Goal: Communication & Community: Answer question/provide support

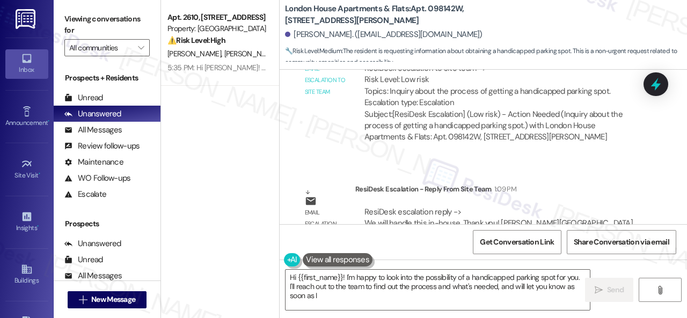
scroll to position [6283, 0]
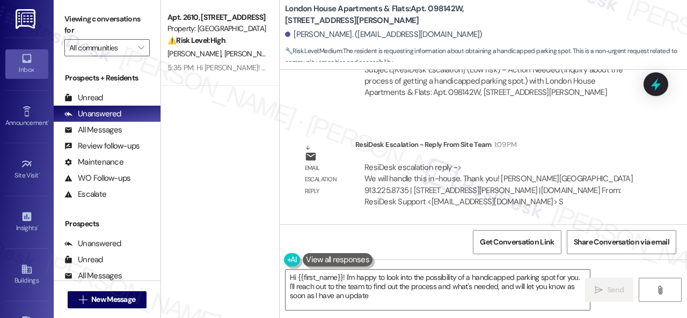
type textarea "Hi {{first_name}}! I'm happy to look into the possibility of a handicapped park…"
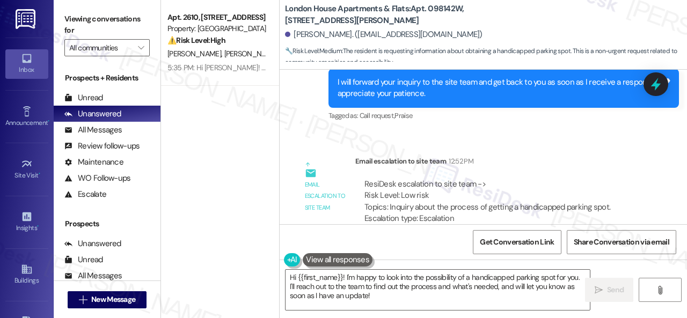
scroll to position [6068, 0]
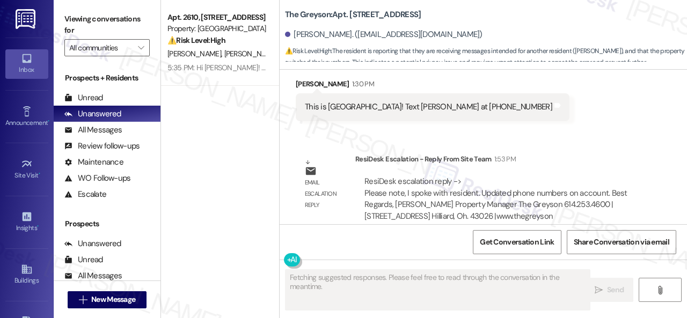
scroll to position [7308, 0]
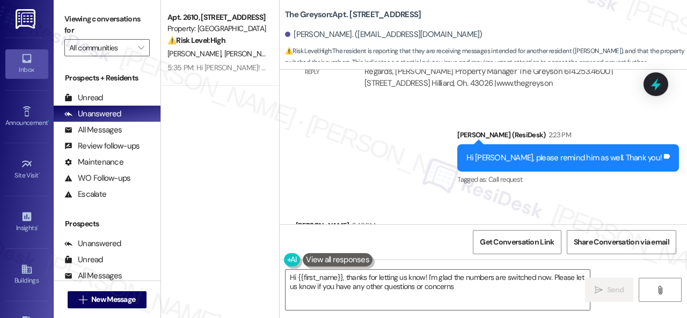
type textarea "Hi {{first_name}}, thanks for letting us know! I'm glad the numbers are switche…"
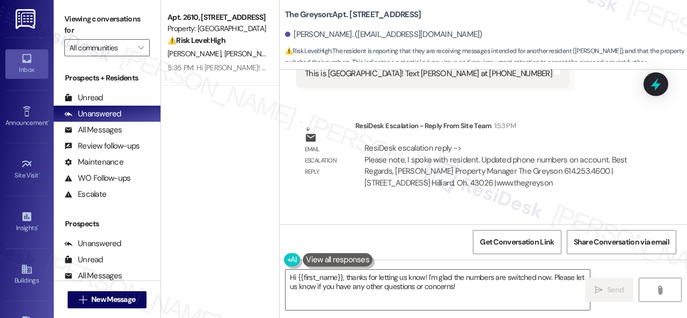
scroll to position [7143, 0]
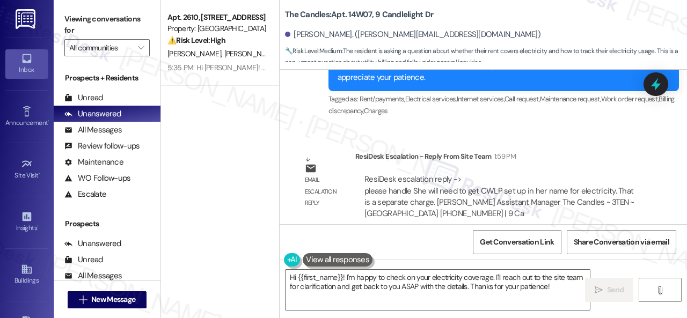
scroll to position [3, 0]
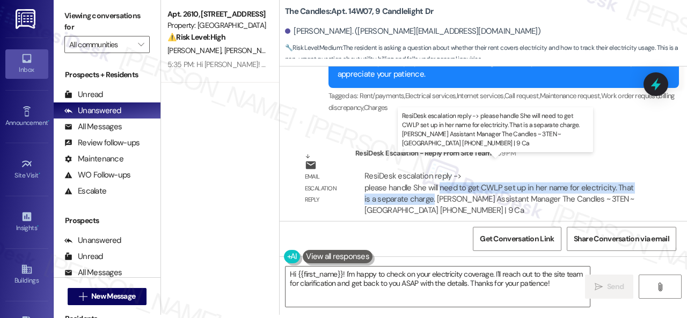
drag, startPoint x: 440, startPoint y: 178, endPoint x: 432, endPoint y: 190, distance: 14.7
click at [432, 190] on div "ResiDesk escalation reply -> please handle She will need to get CWLP set up in …" at bounding box center [499, 193] width 270 height 45
copy div "need to get CWLP set up in her name for electricity. That is a separate charge."
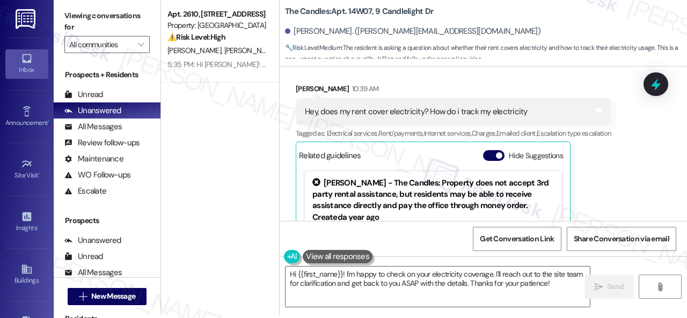
scroll to position [3372, 0]
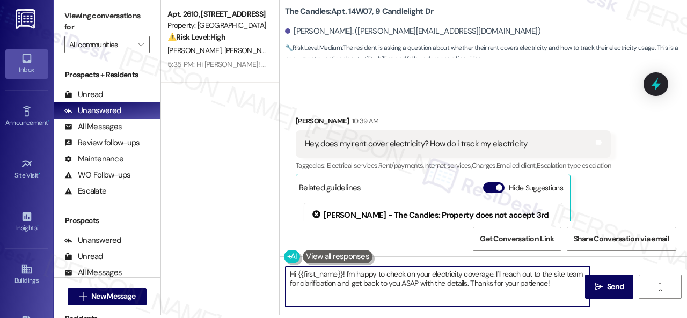
drag, startPoint x: 342, startPoint y: 276, endPoint x: 603, endPoint y: 316, distance: 264.3
click at [603, 316] on div "Viewing conversations for All communities  Prospects + Residents Unread (0) Un…" at bounding box center [370, 159] width 633 height 318
paste textarea "The site team stated that you will need to get CWLP set up in your name for the…"
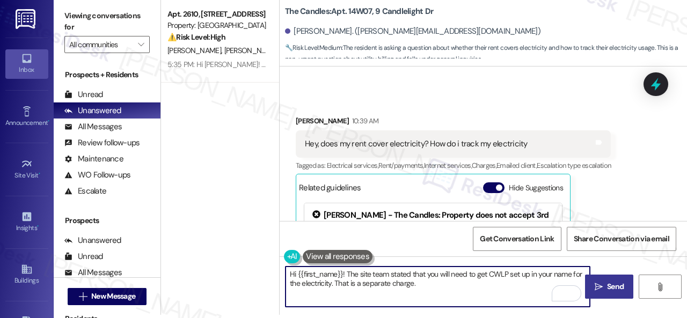
type textarea "Hi {{first_name}}! The site team stated that you will need to get CWLP set up i…"
click at [605, 287] on span "Send" at bounding box center [615, 286] width 21 height 11
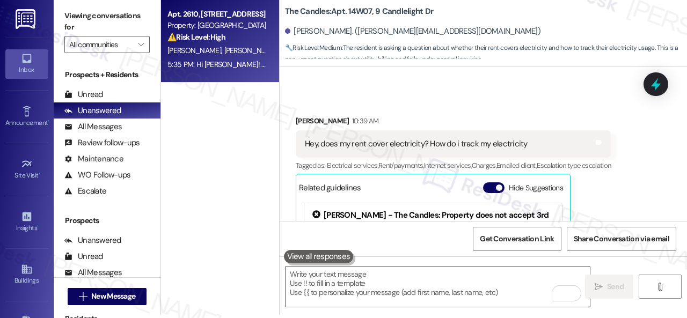
scroll to position [3475, 0]
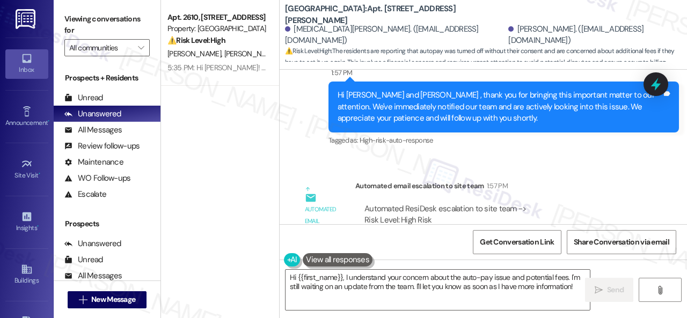
scroll to position [3869, 0]
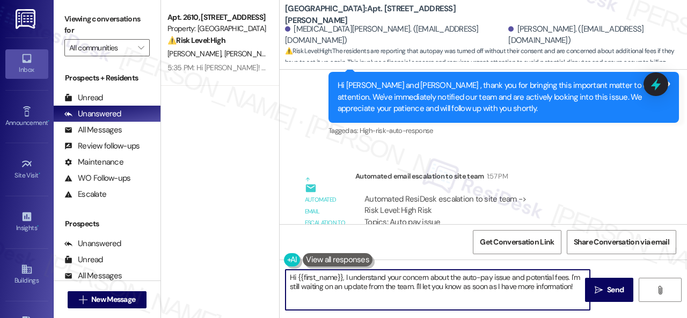
drag, startPoint x: 297, startPoint y: 278, endPoint x: 510, endPoint y: 339, distance: 222.2
click at [510, 318] on html "Inbox Go to Inbox Announcement • Send A Text Announcement Site Visit • Go to Si…" at bounding box center [343, 159] width 687 height 318
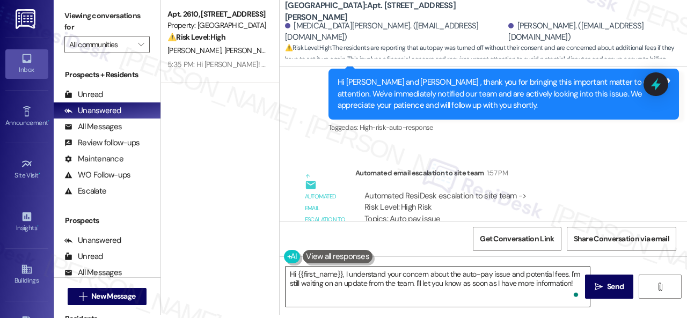
click at [364, 280] on textarea "Hi {{first_name}}, I understand your concern about the auto-pay issue and poten…" at bounding box center [438, 287] width 304 height 40
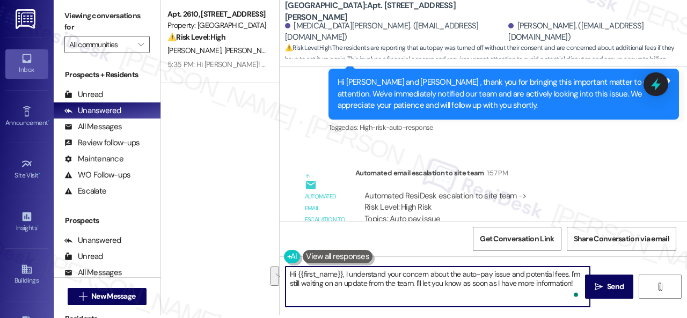
drag, startPoint x: 299, startPoint y: 274, endPoint x: 654, endPoint y: 339, distance: 361.2
click at [654, 318] on html "Inbox Go to Inbox Announcement • Send A Text Announcement Site Visit • Go to Si…" at bounding box center [343, 159] width 687 height 318
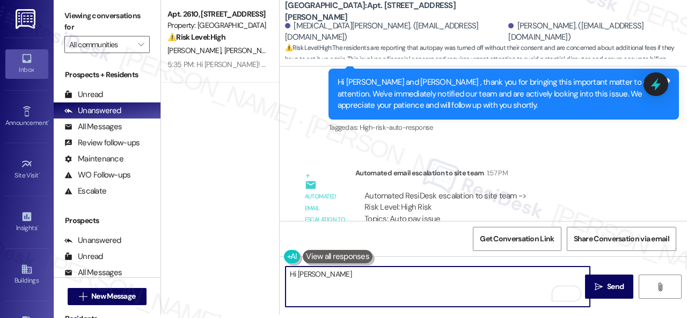
paste textarea "! The site team stated that they cannot reset it on their end. You would need t…"
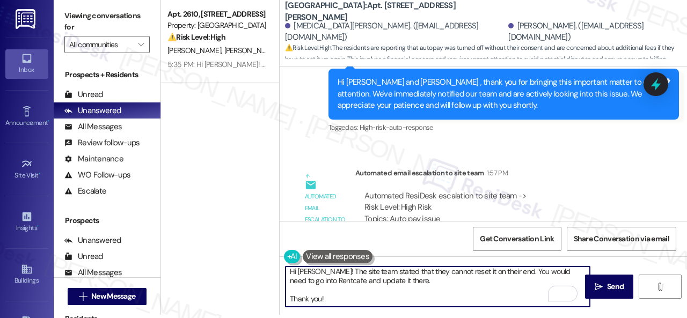
scroll to position [9, 0]
click at [293, 276] on textarea "Hi Chris! The site team stated that they cannot reset it on their end. You woul…" at bounding box center [438, 287] width 304 height 40
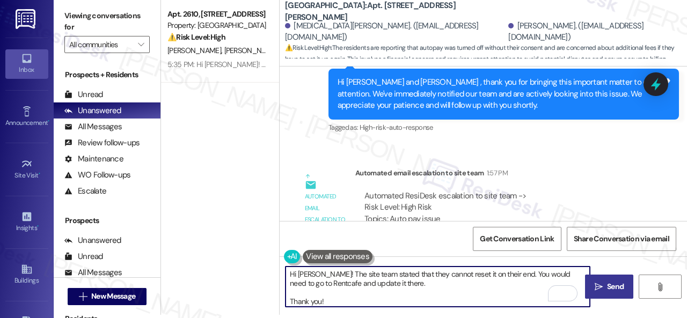
type textarea "Hi Chris! The site team stated that they cannot reset it on their end. You woul…"
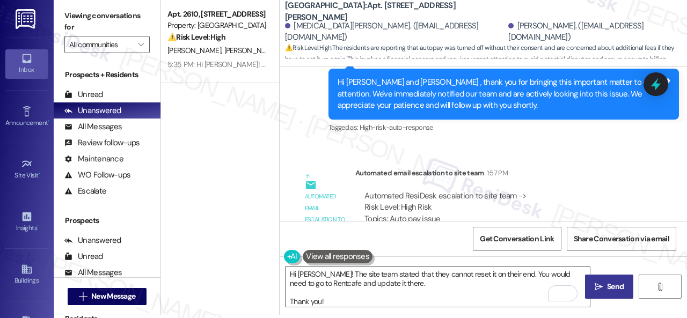
click at [598, 279] on button " Send" at bounding box center [609, 287] width 48 height 24
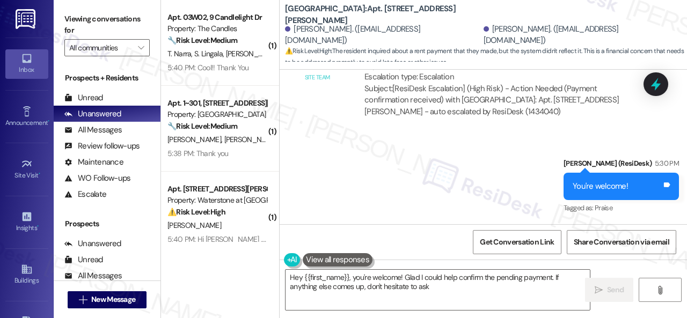
type textarea "Hey {{first_name}}, you're welcome! Glad I could help confirm the pending payme…"
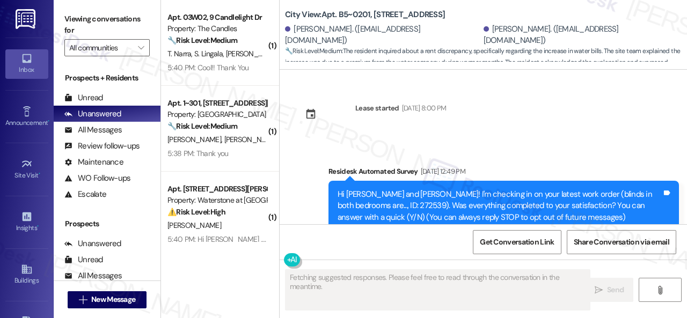
scroll to position [7736, 0]
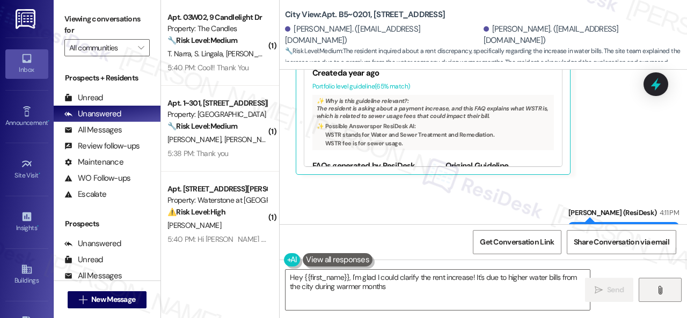
click at [647, 289] on button "" at bounding box center [660, 290] width 43 height 24
type textarea "Hey {{first_name}}, I'm glad I could clarify the rent increase! It's due to hig…"
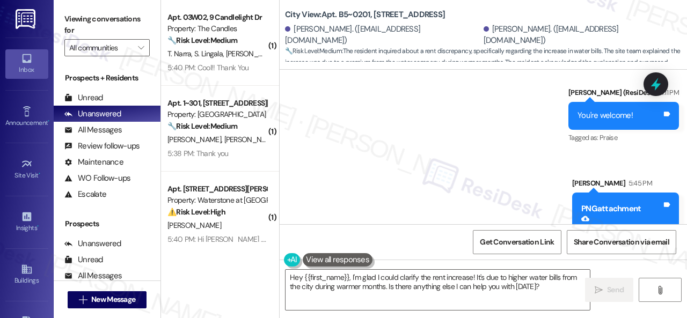
scroll to position [3, 0]
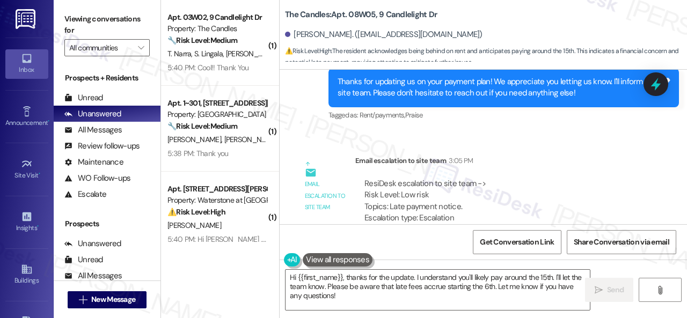
scroll to position [3, 0]
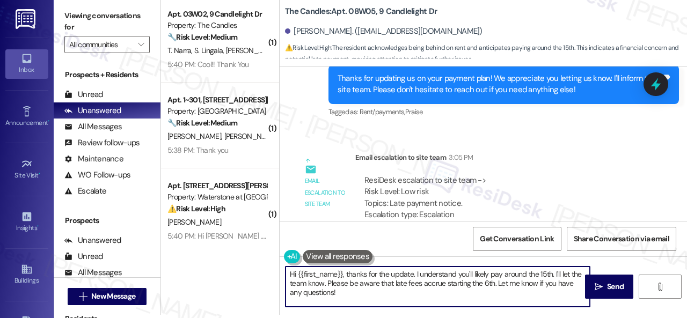
drag, startPoint x: 342, startPoint y: 275, endPoint x: 350, endPoint y: 303, distance: 28.7
click at [350, 303] on textarea "Hi {{first_name}}, thanks for the update. I understand you'll likely pay around…" at bounding box center [438, 287] width 304 height 40
paste textarea "! The site team stated that it will need to be paid before 9 am, or it will get…"
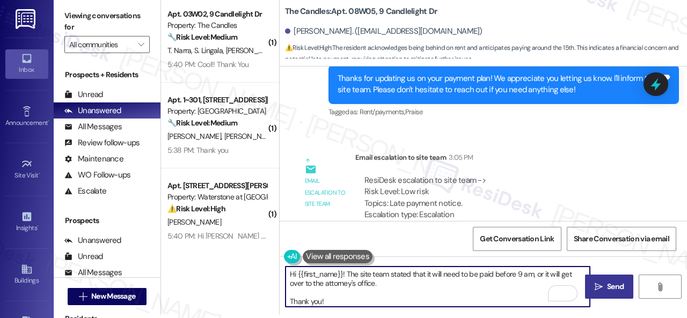
type textarea "Hi {{first_name}}! The site team stated that it will need to be paid before 9 a…"
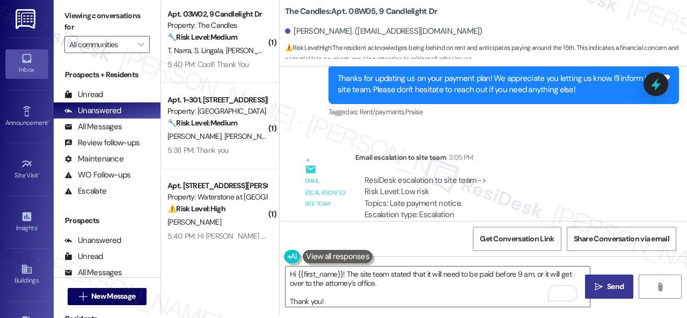
click at [600, 289] on span " Send" at bounding box center [610, 286] width 34 height 11
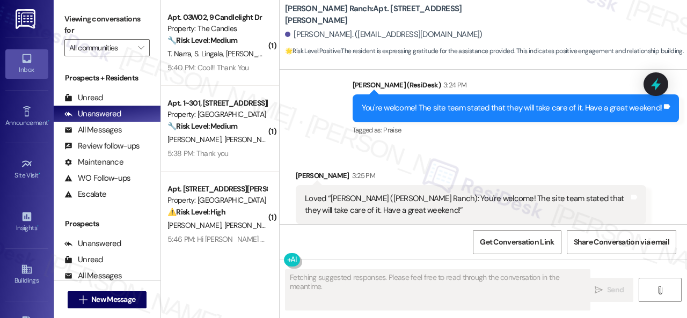
scroll to position [5173, 0]
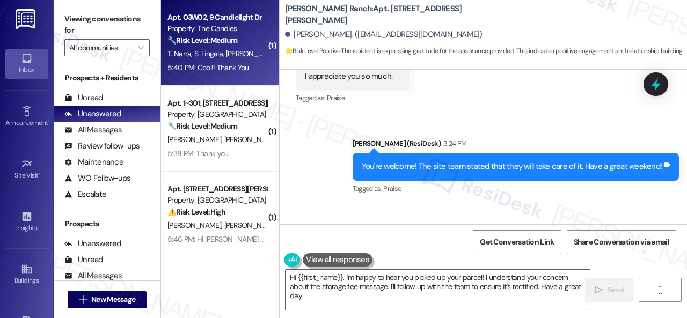
type textarea "Hi {{first_name}}, I'm happy to hear you picked up your parcel! I understand yo…"
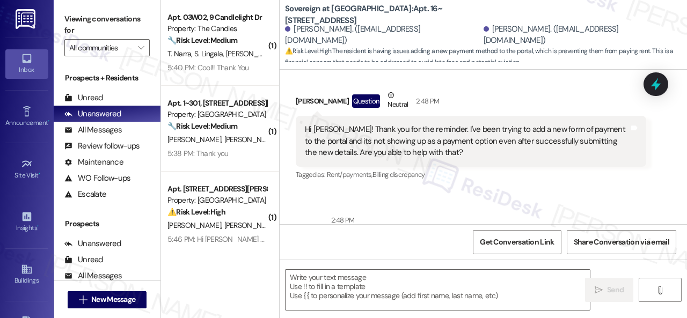
scroll to position [389, 0]
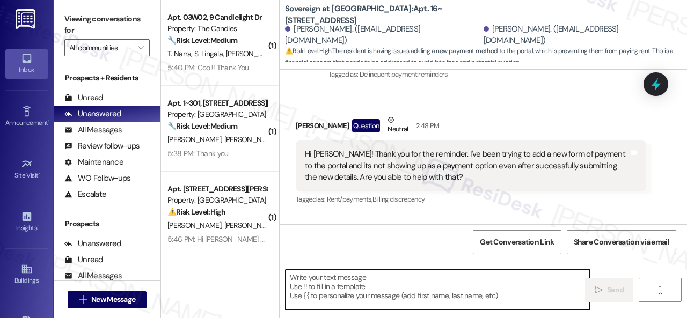
click at [321, 293] on textarea at bounding box center [438, 290] width 304 height 40
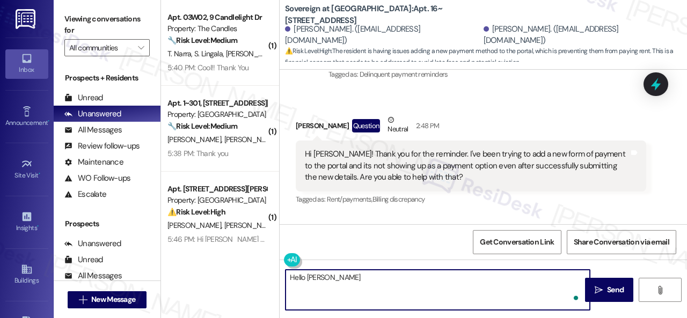
paste textarea "! The site team stated that you cannot add a new payment method until the 15th-…"
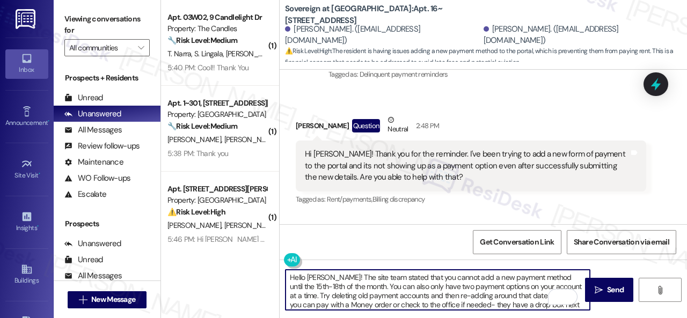
scroll to position [0, 0]
type textarea "Hello Katherine! The site team stated that you cannot add a new payment method …"
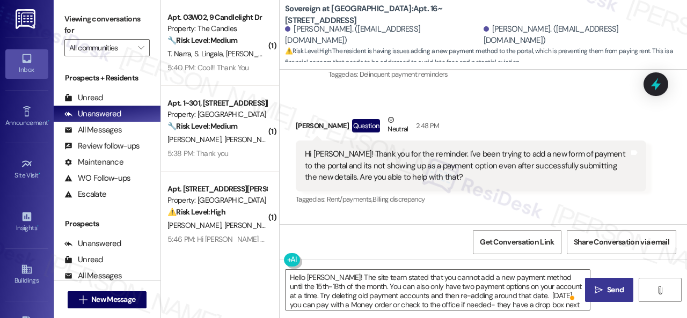
click at [612, 287] on span "Send" at bounding box center [615, 289] width 17 height 11
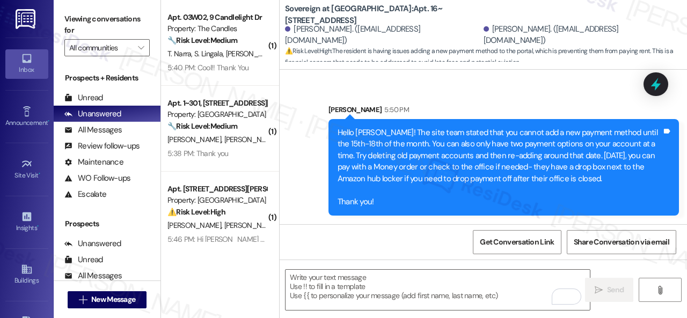
scroll to position [3, 0]
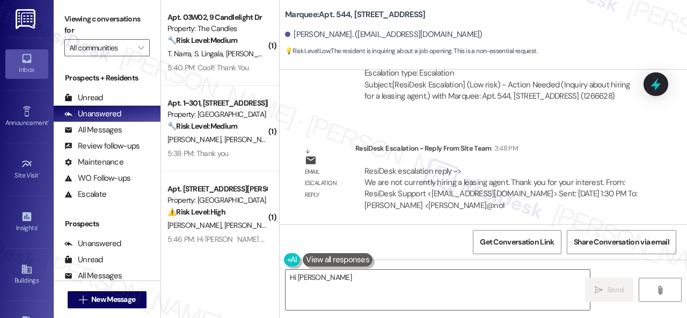
scroll to position [3044, 0]
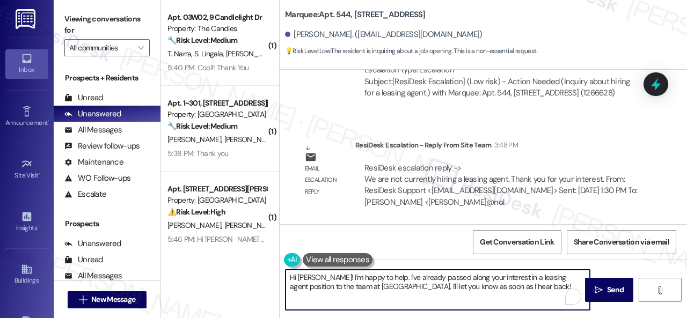
drag, startPoint x: 313, startPoint y: 275, endPoint x: 492, endPoint y: 291, distance: 179.9
click at [492, 291] on textarea "Hi [PERSON_NAME]! I'm happy to help. I've already passed along your interest in…" at bounding box center [438, 290] width 304 height 40
paste textarea "are not currently hiring a leasing agent. Thank you for your interest."
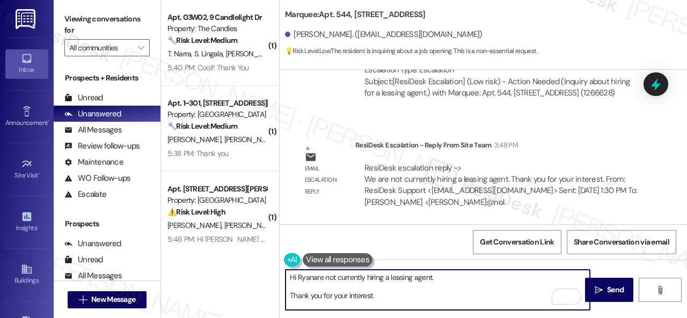
click at [312, 280] on textarea "Hi Ryanare not currently hiring a leasing agent. Thank you for your interest." at bounding box center [438, 290] width 304 height 40
type textarea "Hi [PERSON_NAME]! The site team stated that they are not currently hiring a lea…"
click at [615, 291] on span "Send" at bounding box center [615, 289] width 17 height 11
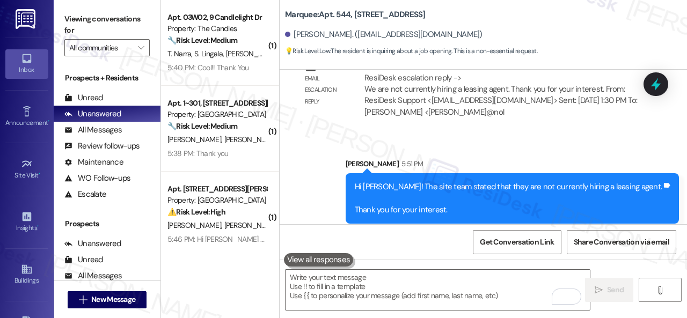
scroll to position [3142, 0]
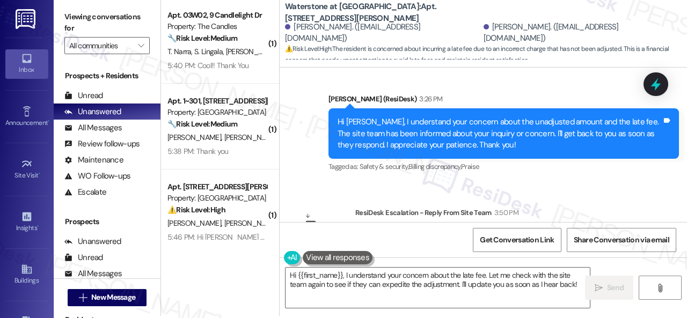
scroll to position [3, 0]
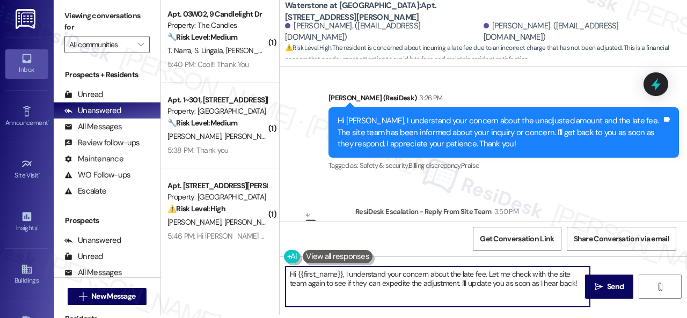
drag, startPoint x: 297, startPoint y: 274, endPoint x: 686, endPoint y: 339, distance: 394.5
click at [686, 318] on html "Inbox Go to Inbox Announcement • Send A Text Announcement Site Visit • Go to Si…" at bounding box center [343, 159] width 687 height 318
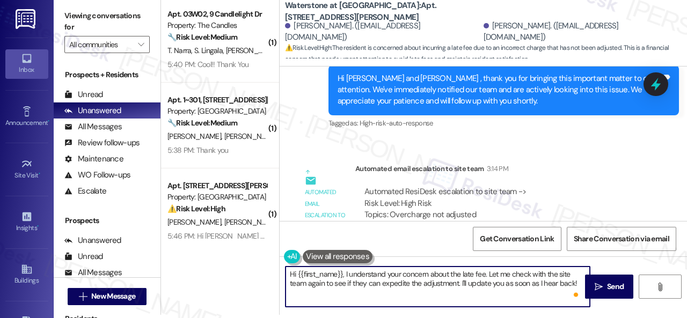
scroll to position [3558, 0]
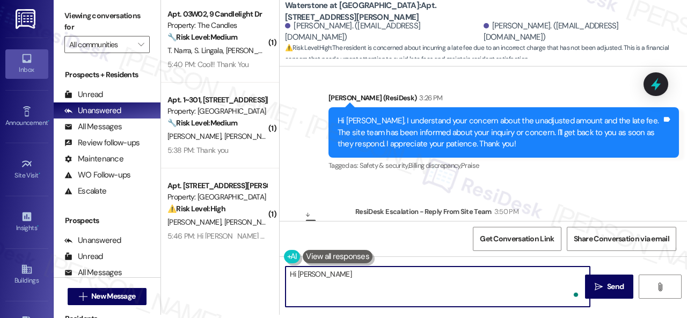
paste textarea "! The site team stated that it is not actually a double bill but the back bill …"
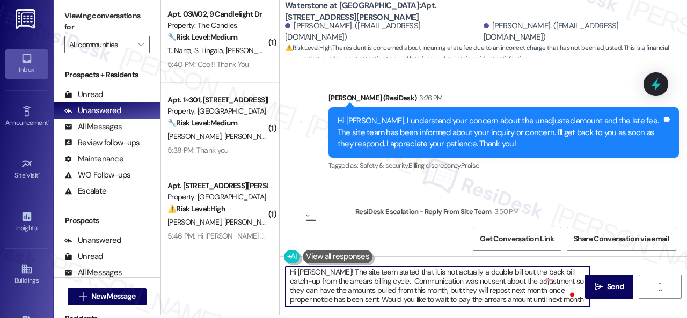
scroll to position [0, 0]
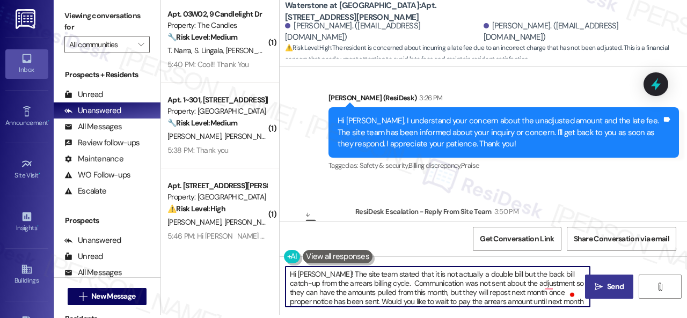
type textarea "Hi Juan! The site team stated that it is not actually a double bill but the bac…"
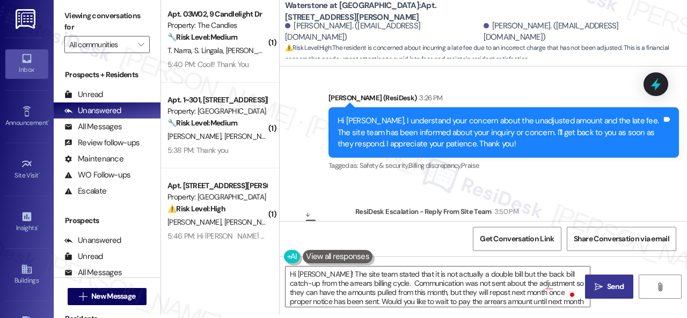
click at [596, 287] on icon "" at bounding box center [599, 287] width 8 height 9
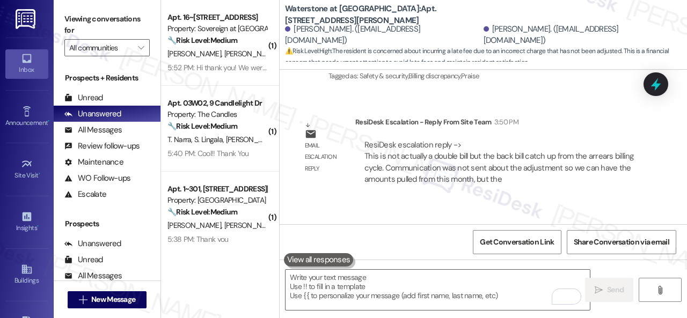
scroll to position [3679, 0]
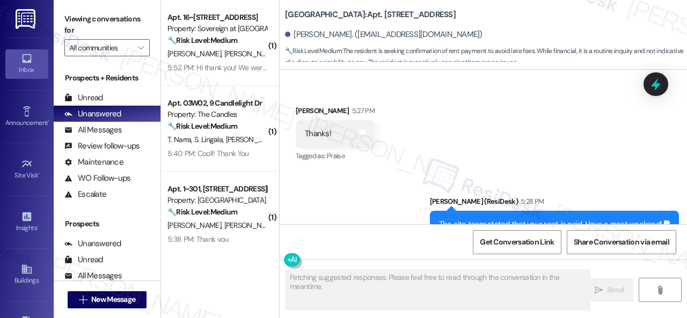
scroll to position [1618, 0]
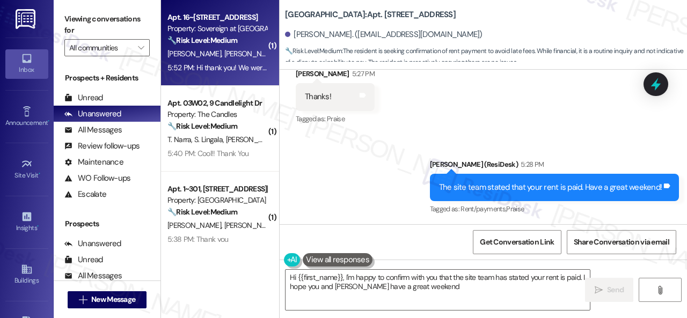
type textarea "Hi {{first_name}}, I'm happy to confirm with you that the site team has stated …"
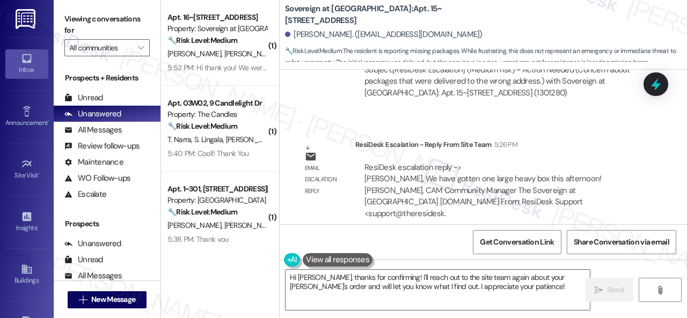
scroll to position [3, 0]
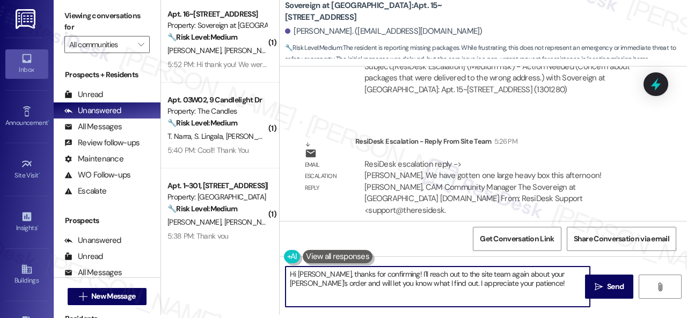
click at [317, 276] on textarea "Hi Angie, thanks for confirming! I'll reach out to the site team again about yo…" at bounding box center [438, 287] width 304 height 40
click at [318, 273] on textarea "Hi Angie, thanks for confirming! I'll reach out to the site team again about yo…" at bounding box center [438, 287] width 304 height 40
drag, startPoint x: 324, startPoint y: 272, endPoint x: 488, endPoint y: 281, distance: 164.5
click at [488, 281] on textarea "Hi Angie, thanks for confirming! I'll reach out to the site team again about yo…" at bounding box center [438, 287] width 304 height 40
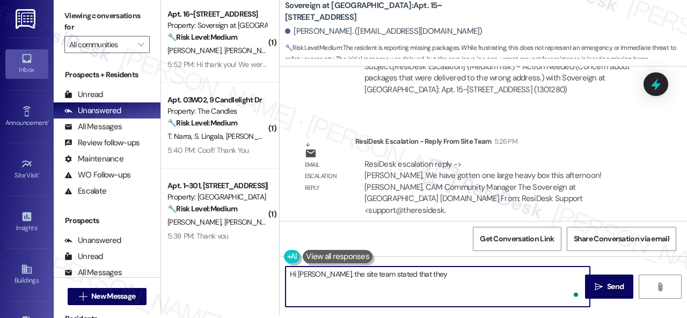
paste textarea "have gotten one large heavy box this afternoon!"
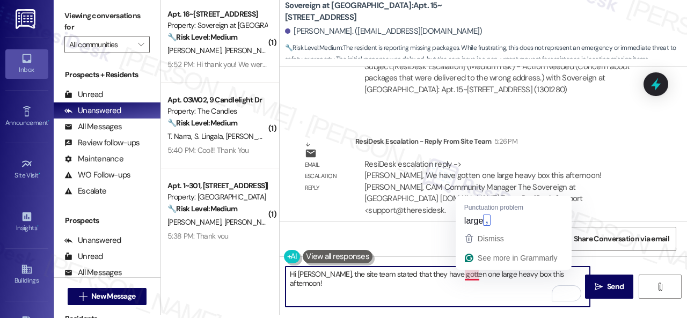
click at [471, 273] on textarea "Hi Angie, the site team stated that they have gotten one large heavy box this a…" at bounding box center [438, 287] width 304 height 40
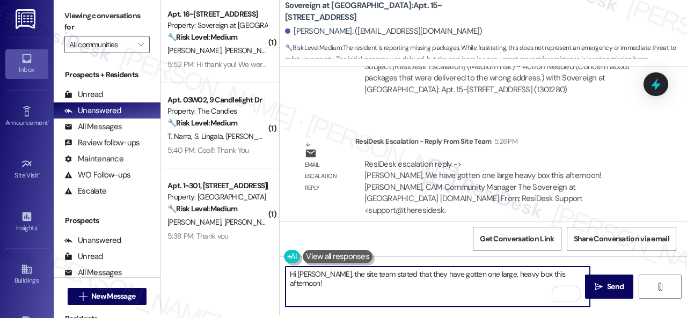
click at [563, 274] on textarea "Hi Angie, the site team stated that they have gotten one large, heavy box this …" at bounding box center [438, 287] width 304 height 40
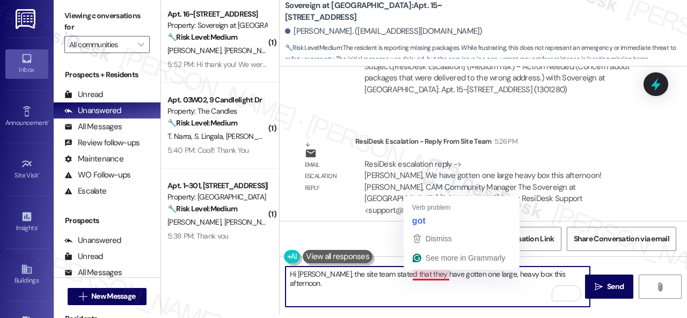
click at [425, 273] on textarea "Hi Angie, the site team stated that they have gotten one large, heavy box this …" at bounding box center [438, 287] width 304 height 40
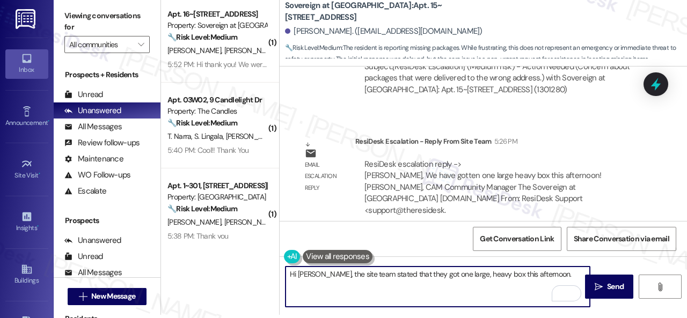
drag, startPoint x: 412, startPoint y: 273, endPoint x: 423, endPoint y: 274, distance: 11.8
click at [423, 274] on textarea "Hi Angie, the site team stated that they got one large, heavy box this afternoo…" at bounding box center [438, 287] width 304 height 40
type textarea "Hi Angie, the site team stated that they received one large, heavy box this aft…"
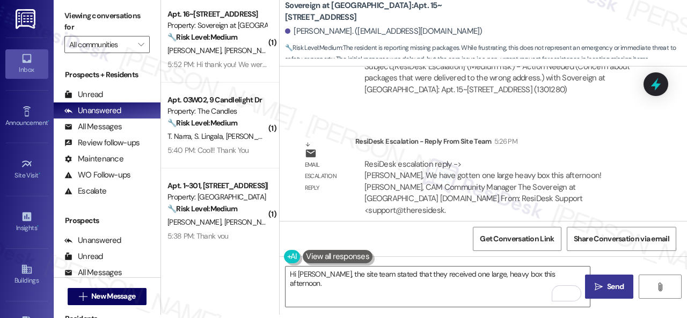
click at [605, 287] on span "Send" at bounding box center [615, 286] width 21 height 11
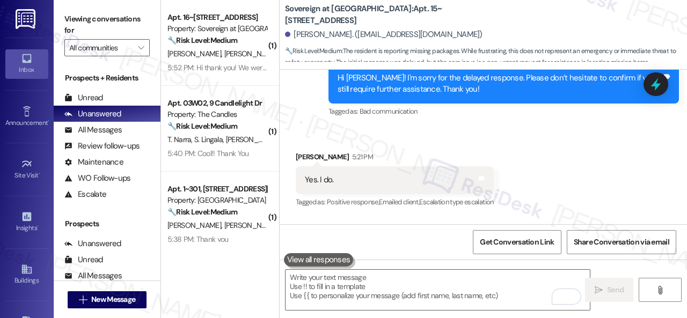
scroll to position [9948, 0]
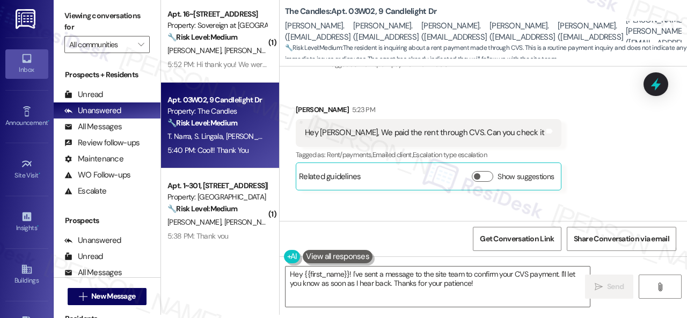
scroll to position [3163, 0]
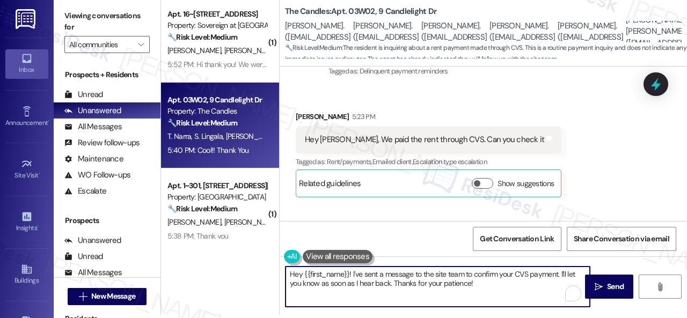
drag, startPoint x: 304, startPoint y: 275, endPoint x: 515, endPoint y: 290, distance: 212.0
click at [509, 291] on textarea "Hey {{first_name}}! I've sent a message to the site team to confirm your CVS pa…" at bounding box center [438, 287] width 304 height 40
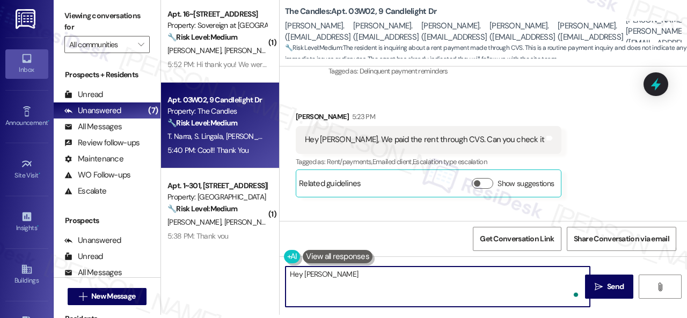
paste textarea "! The site team stated that WIPS will take until [DATE] to post. They would nee…"
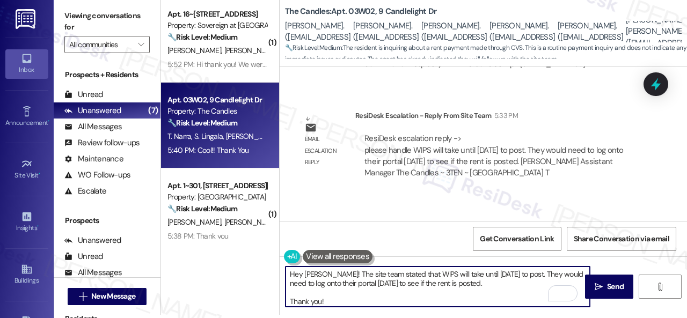
scroll to position [3539, 0]
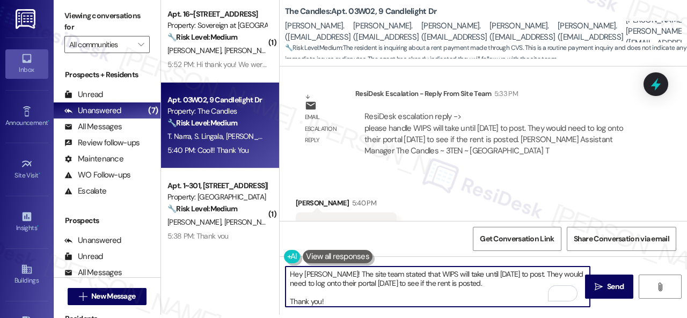
click at [530, 276] on textarea "Hey [PERSON_NAME]! The site team stated that WIPS will take until [DATE] to pos…" at bounding box center [438, 287] width 304 height 40
click at [530, 275] on textarea "Hey [PERSON_NAME]! The site team stated that WIPS will take until [DATE] to pos…" at bounding box center [438, 287] width 304 height 40
click at [528, 273] on textarea "Hey [PERSON_NAME]! The site team stated that WIPS will take until [DATE] to pos…" at bounding box center [438, 287] width 304 height 40
click at [528, 273] on textarea "Hey Tapan! The site team stated that WIPS will take until tomorrow to post. The…" at bounding box center [438, 287] width 304 height 40
click at [330, 285] on textarea "Hey Tapan! The site team stated that WIPS will take until tomorrow to post. You…" at bounding box center [438, 287] width 304 height 40
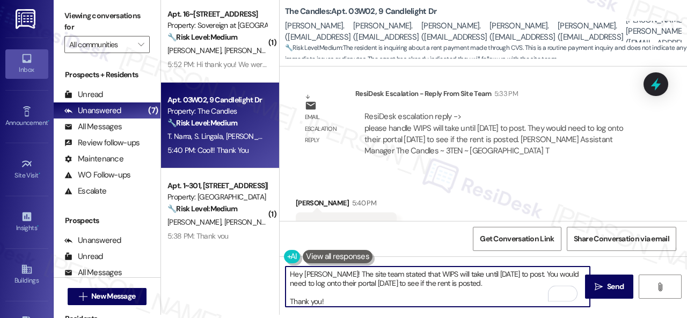
click at [330, 285] on textarea "Hey Tapan! The site team stated that WIPS will take until tomorrow to post. You…" at bounding box center [438, 287] width 304 height 40
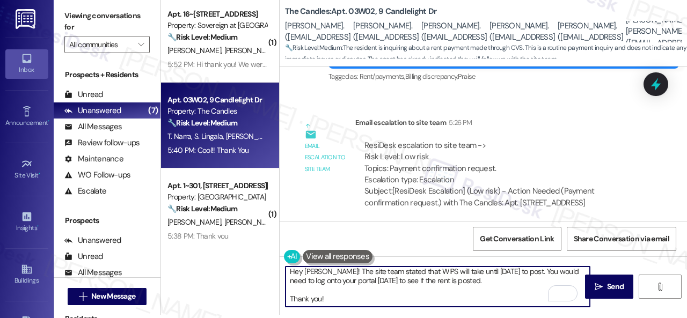
scroll to position [12, 0]
type textarea "Hey Tapan! The site team stated that WIPS will take until tomorrow to post. You…"
click at [599, 285] on span " Send" at bounding box center [610, 286] width 34 height 11
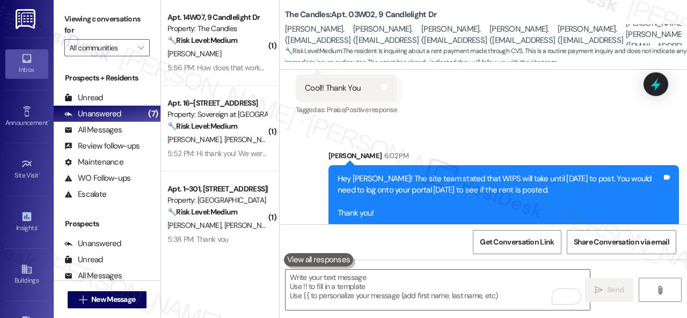
scroll to position [3702, 0]
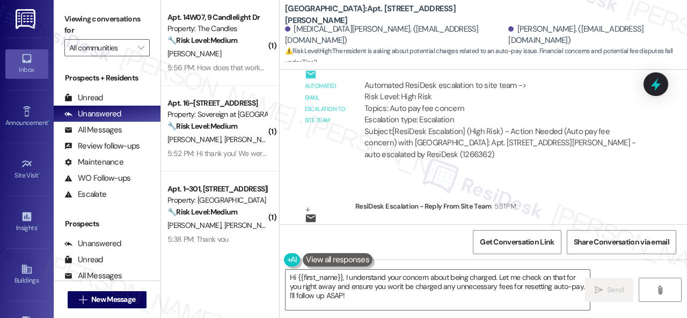
scroll to position [4838, 0]
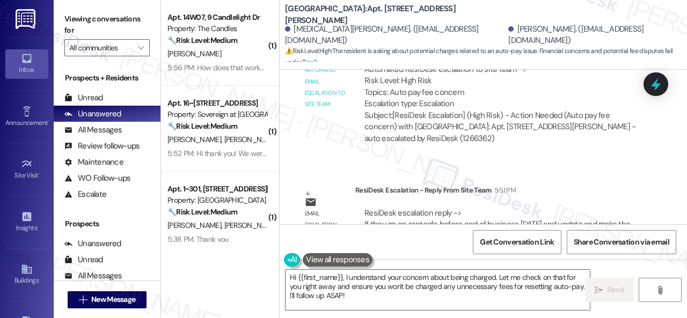
click at [262, 258] on div "( 1 ) Apt. 14W07, 9 Candlelight Dr Property: The Candles 🔧 Risk Level: Medium T…" at bounding box center [424, 159] width 526 height 318
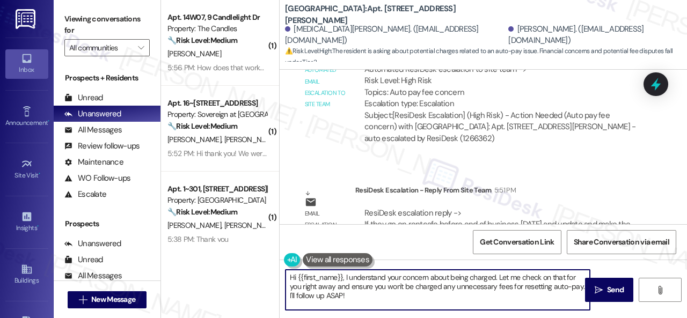
paste textarea "! The site team stated that if you go on Rentcafe before the end of business [D…"
drag, startPoint x: 375, startPoint y: 279, endPoint x: 272, endPoint y: 269, distance: 102.9
click at [272, 269] on div "( 1 ) Apt. 14W07, 9 Candlelight Dr Property: The Candles 🔧 Risk Level: Medium T…" at bounding box center [424, 159] width 526 height 318
type textarea "If you go on Rentcafe before the end of business today and update and make the …"
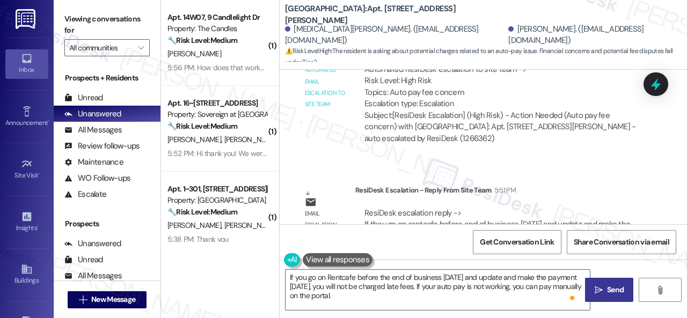
click at [605, 294] on span "Send" at bounding box center [615, 289] width 21 height 11
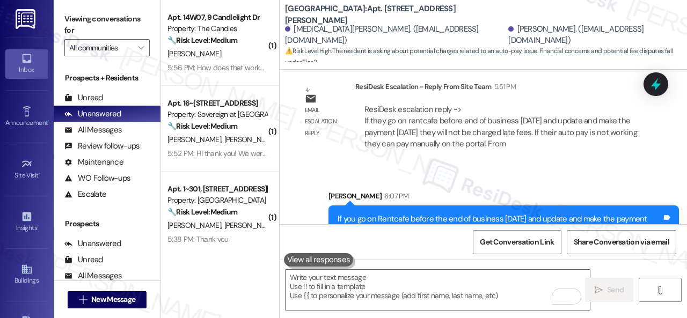
scroll to position [4959, 0]
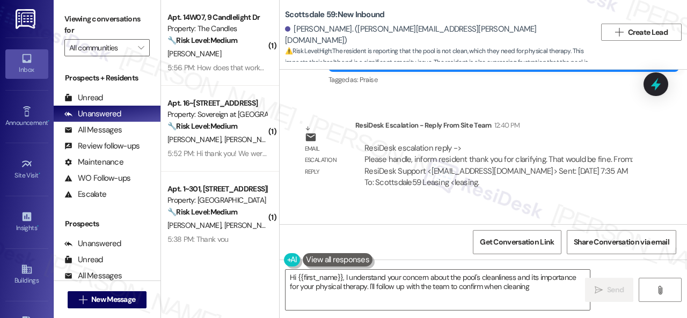
scroll to position [4208, 0]
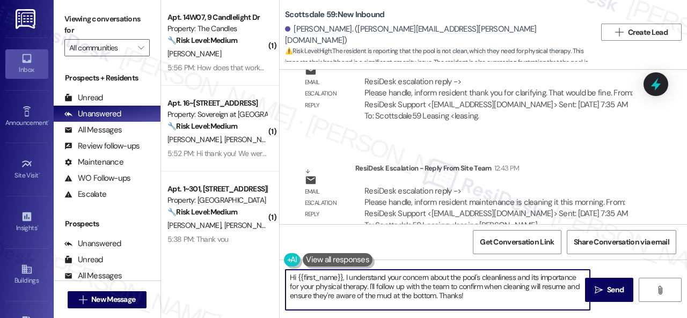
drag, startPoint x: 288, startPoint y: 281, endPoint x: 477, endPoint y: 319, distance: 192.8
click at [477, 318] on html "Inbox Go to Inbox Announcement • Send A Text Announcement Site Visit • Go to Si…" at bounding box center [343, 159] width 687 height 318
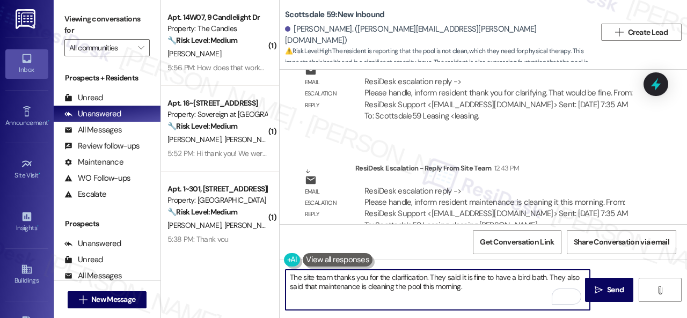
drag, startPoint x: 365, startPoint y: 289, endPoint x: 359, endPoint y: 288, distance: 6.5
click at [359, 288] on textarea "The site team thanks you for the clarification. They said it is fine to have a …" at bounding box center [438, 290] width 304 height 40
click at [478, 283] on textarea "The site team thanks you for the clarification. They said it is fine to have a …" at bounding box center [438, 290] width 304 height 40
type textarea "The site team thanks you for the clarification. They said it is fine to have a …"
click at [605, 290] on span "Send" at bounding box center [615, 289] width 21 height 11
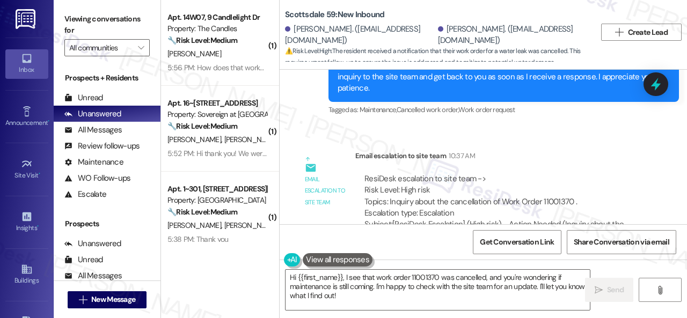
scroll to position [2396, 0]
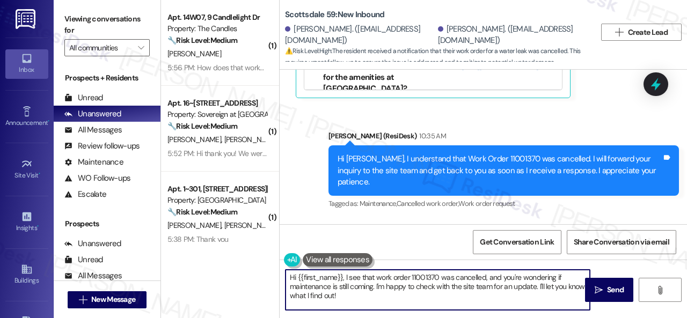
drag, startPoint x: 298, startPoint y: 274, endPoint x: 383, endPoint y: 302, distance: 88.8
click at [382, 302] on textarea "Hi {{first_name}}, I see that work order 11001370 was cancelled, and you're won…" at bounding box center [438, 290] width 304 height 40
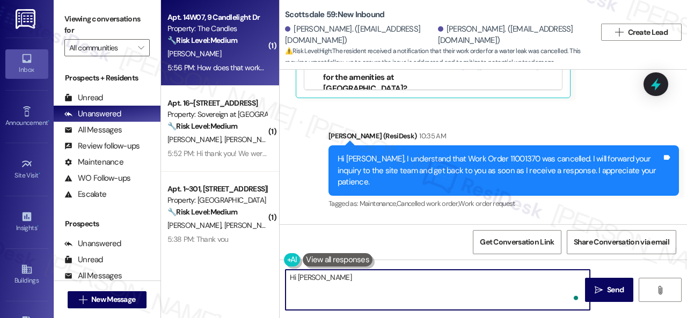
paste textarea "! The site team stated that there was a duplicate work order for the same issue…"
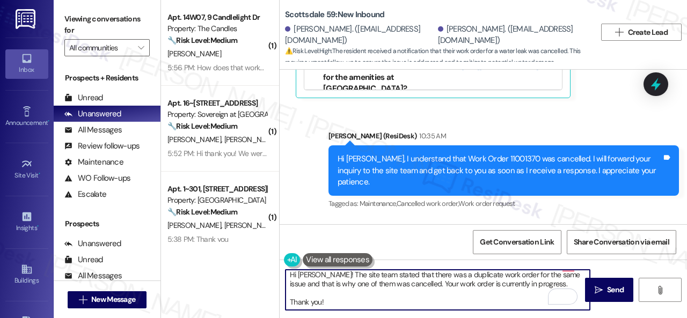
scroll to position [0, 0]
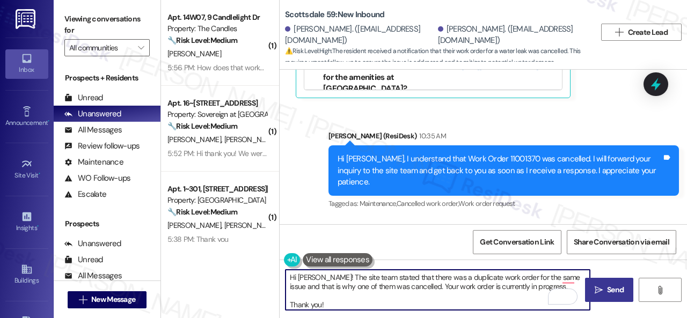
type textarea "Hi Lance! The site team stated that there was a duplicate work order for the sa…"
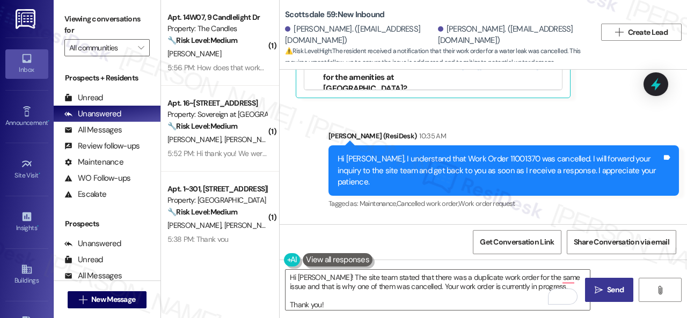
click at [607, 286] on span "Send" at bounding box center [615, 289] width 17 height 11
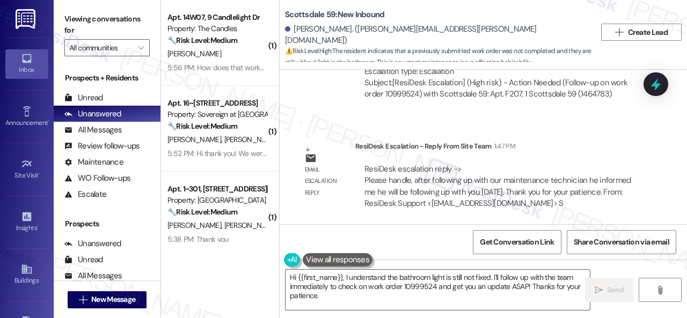
scroll to position [614, 0]
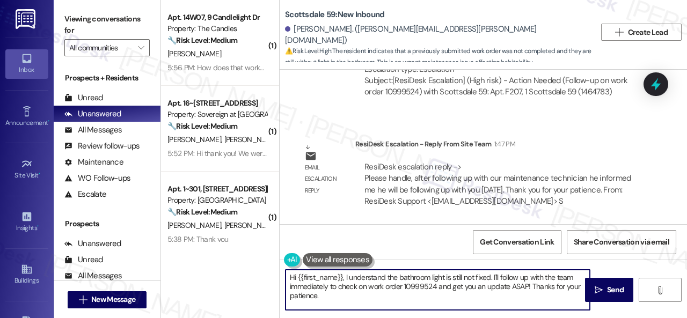
drag, startPoint x: 345, startPoint y: 276, endPoint x: 375, endPoint y: 297, distance: 36.8
click at [362, 303] on textarea "Hi {{first_name}}, I understand the bathroom light is still not fixed. I'll fol…" at bounding box center [438, 290] width 304 height 40
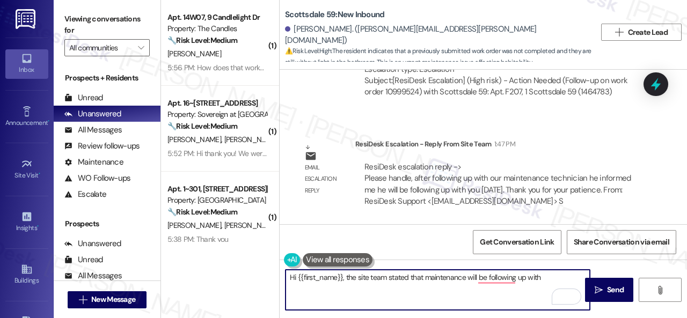
click at [410, 277] on textarea "Hi {{first_name}}, the site team stated that maintenance will be following up w…" at bounding box center [438, 290] width 304 height 40
click at [547, 276] on textarea "Hi {{first_name}}, the site team stated earlier that maintenance will follow up…" at bounding box center [438, 290] width 304 height 40
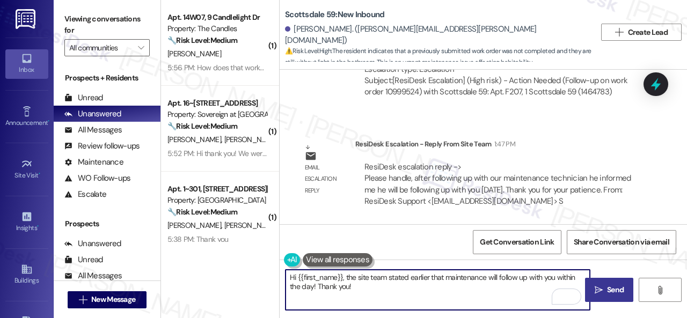
type textarea "Hi {{first_name}}, the site team stated earlier that maintenance will follow up…"
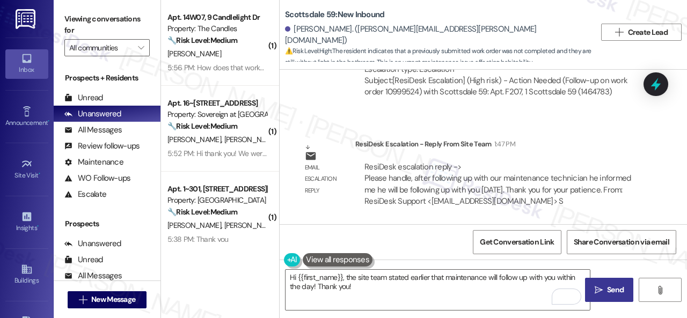
click at [610, 286] on span "Send" at bounding box center [615, 289] width 17 height 11
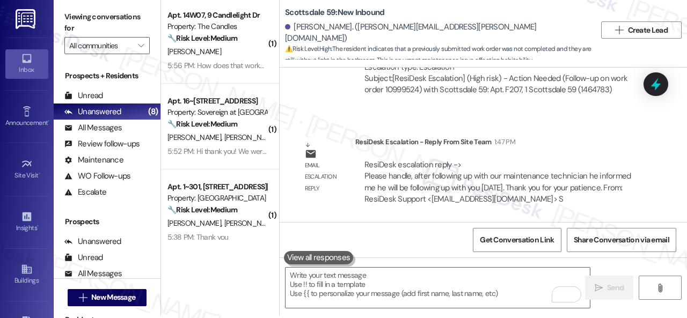
scroll to position [3, 0]
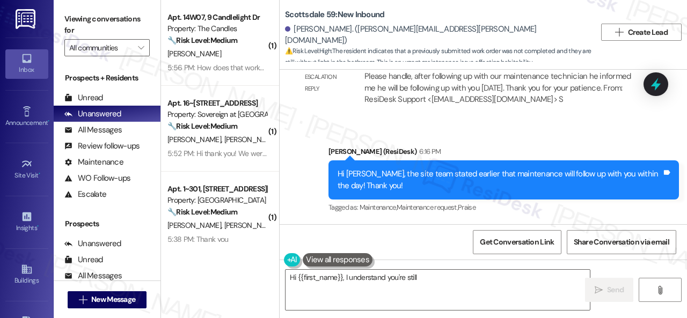
scroll to position [3, 0]
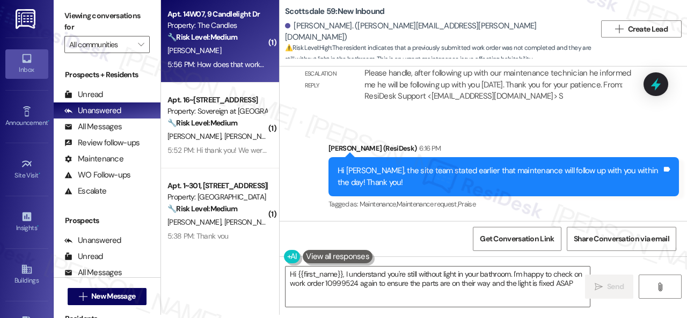
type textarea "Hi {{first_name}}, I understand you're still without light in your bathroom. I'…"
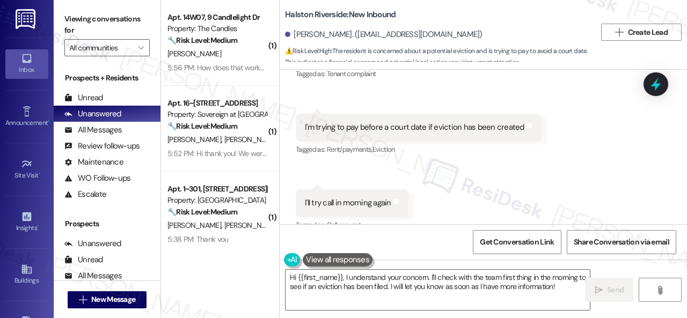
scroll to position [3, 0]
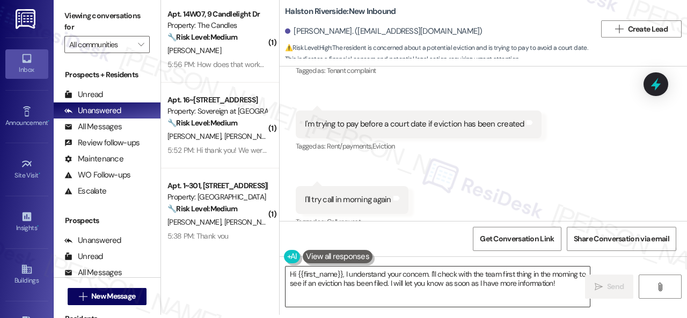
click at [343, 274] on textarea "Hi {{first_name}}, I understand your concern. I'll check with the team first th…" at bounding box center [438, 287] width 304 height 40
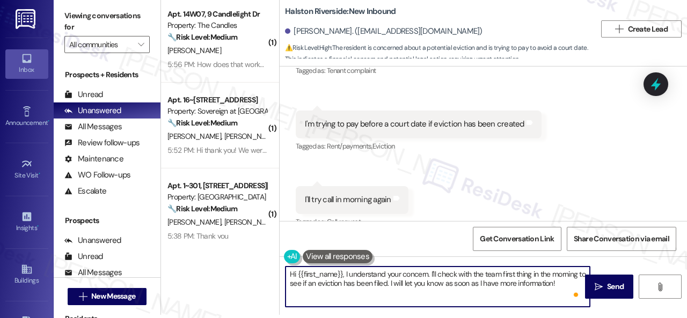
click at [356, 279] on textarea "Hi {{first_name}}, I understand your concern. I'll check with the team first th…" at bounding box center [438, 287] width 304 height 40
drag, startPoint x: 341, startPoint y: 276, endPoint x: 571, endPoint y: 290, distance: 230.1
click at [571, 290] on div "Hi {{first_name}}, I understand your concern. I'll check with the team first th…" at bounding box center [437, 286] width 305 height 41
paste textarea "! The site team stated that you can come into the office to further discuss you…"
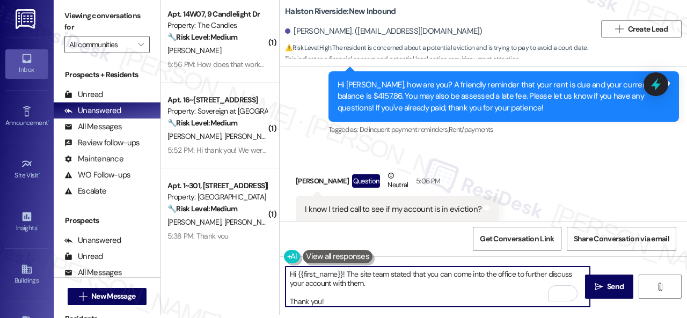
scroll to position [12, 0]
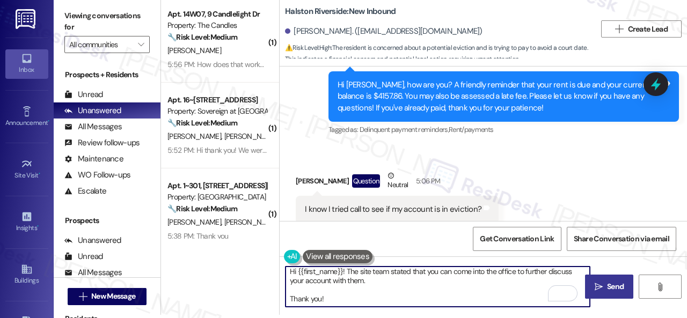
type textarea "Hi {{first_name}}! The site team stated that you can come into the office to fu…"
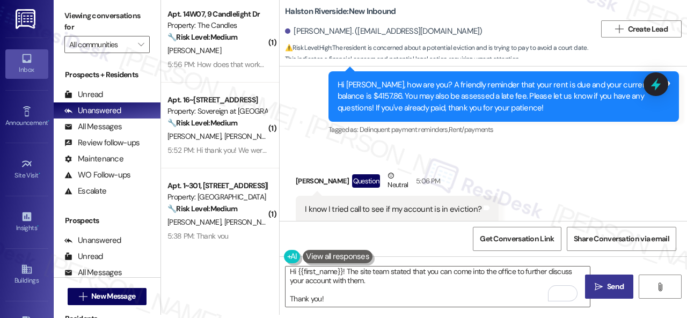
click at [612, 282] on span "Send" at bounding box center [615, 286] width 17 height 11
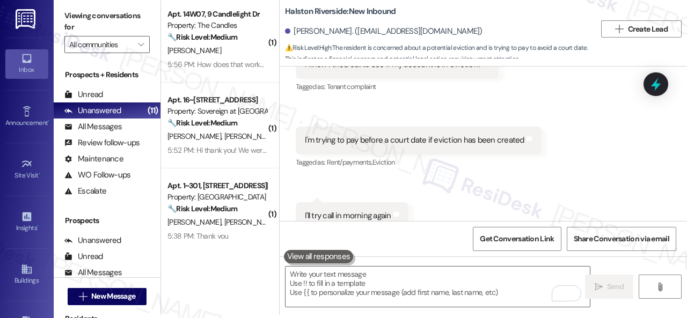
scroll to position [11908, 0]
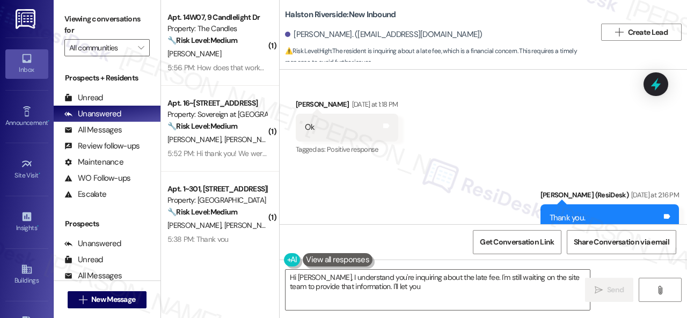
scroll to position [5521, 0]
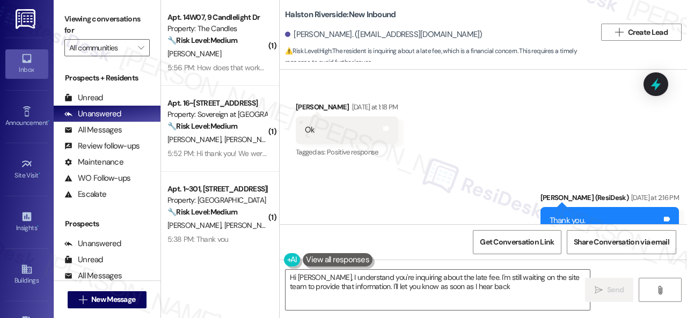
type textarea "Hi Deonte, I understand you're inquiring about the late fee. I'm still waiting …"
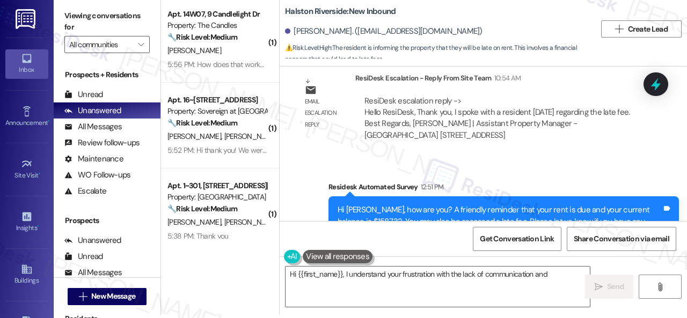
scroll to position [6294, 0]
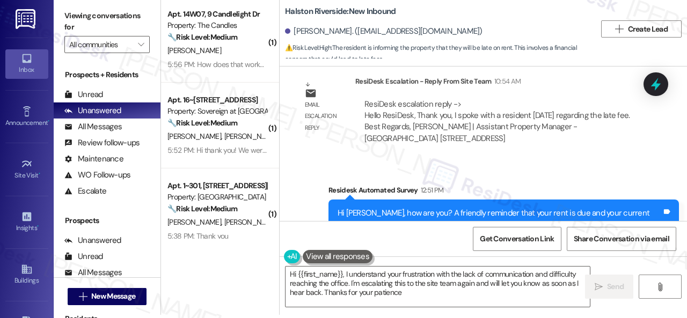
type textarea "Hi {{first_name}}, I understand your frustration with the lack of communication…"
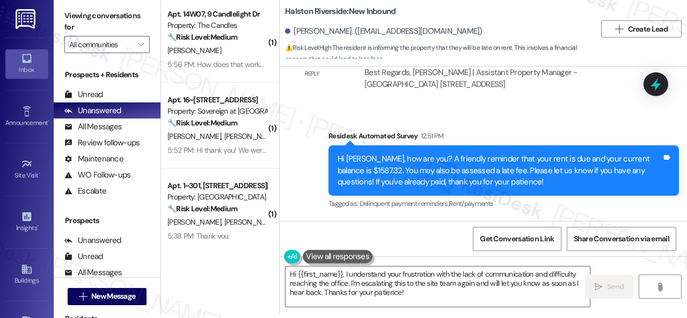
scroll to position [6455, 0]
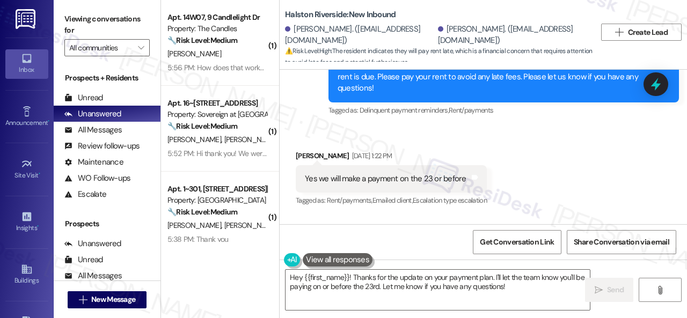
scroll to position [3589, 0]
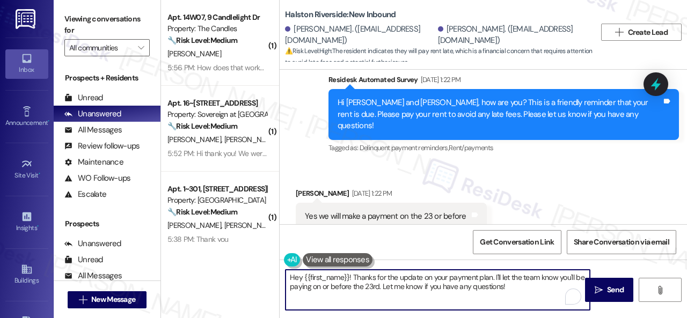
drag, startPoint x: 302, startPoint y: 274, endPoint x: 532, endPoint y: 302, distance: 232.5
click at [535, 287] on textarea "Hey {{first_name}}! Thanks for the update on your payment plan. I'll let the te…" at bounding box center [438, 290] width 304 height 40
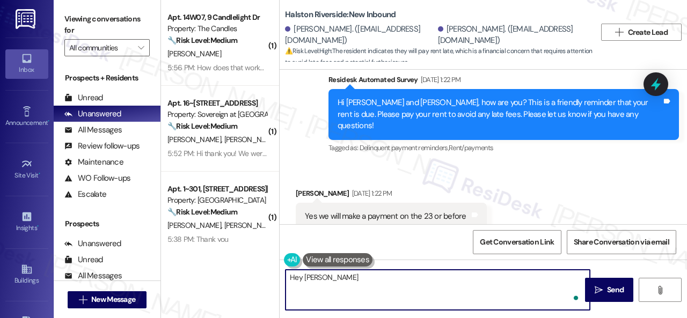
paste textarea "! The site team stated that you need to come into the leasing office to discuss…"
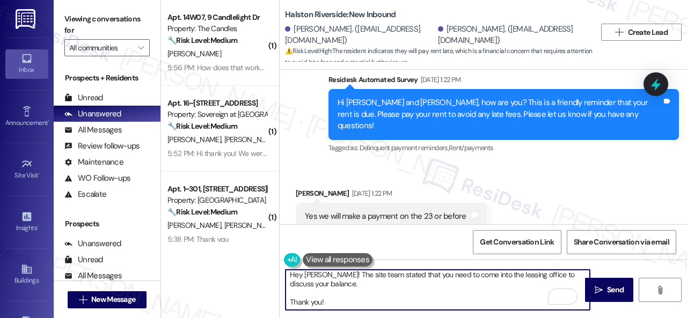
scroll to position [12, 0]
type textarea "Hey Tamara! The site team stated that you need to come into the leasing office …"
click at [613, 289] on span "Send" at bounding box center [615, 289] width 17 height 11
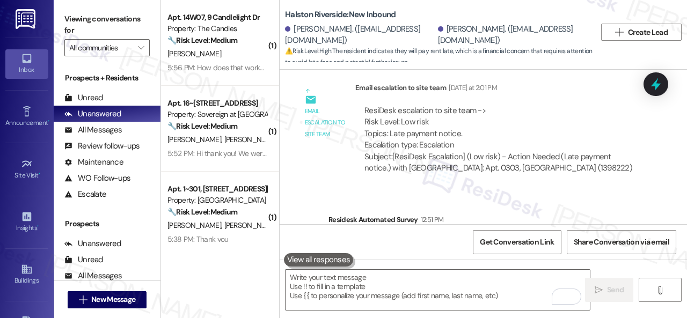
scroll to position [3858, 0]
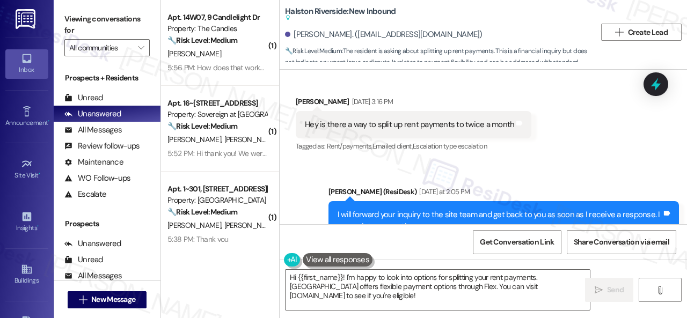
scroll to position [5964, 0]
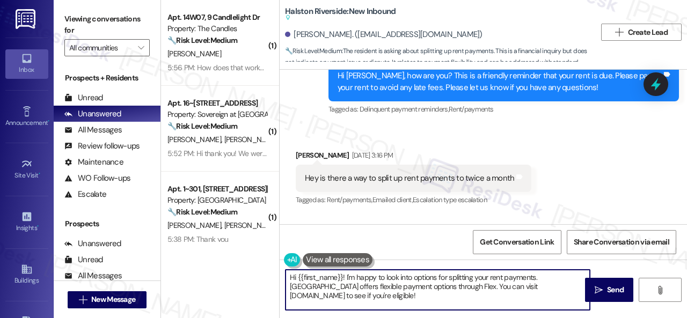
drag, startPoint x: 341, startPoint y: 276, endPoint x: 346, endPoint y: 298, distance: 22.5
click at [339, 300] on textarea "Hi {{first_name}}! I'm happy to look into options for splitting your rent payme…" at bounding box center [438, 290] width 304 height 40
paste textarea "The site team stated that unfortunately, they do not accept partial payments. Y…"
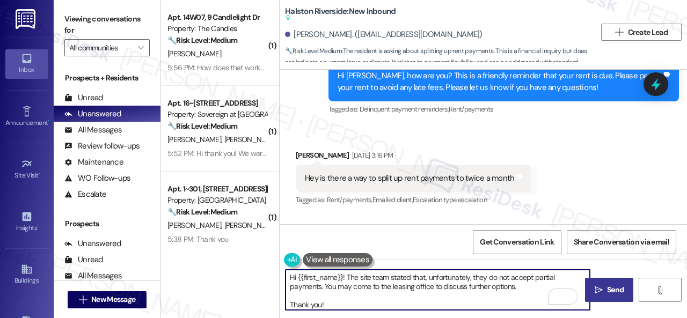
type textarea "Hi {{first_name}}! The site team stated that, unfortunately, they do not accept…"
click at [612, 290] on span "Send" at bounding box center [615, 289] width 17 height 11
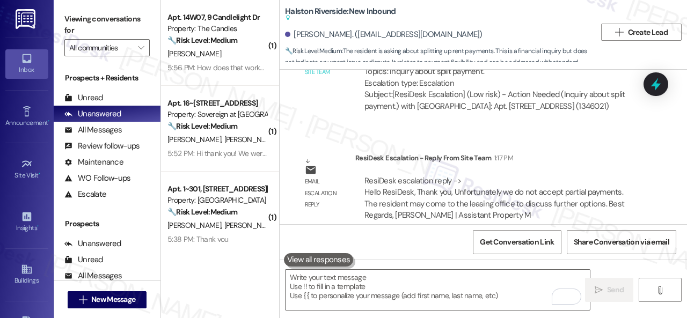
scroll to position [3, 0]
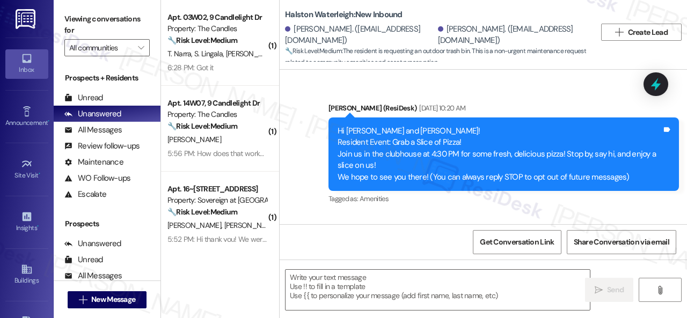
scroll to position [18982, 0]
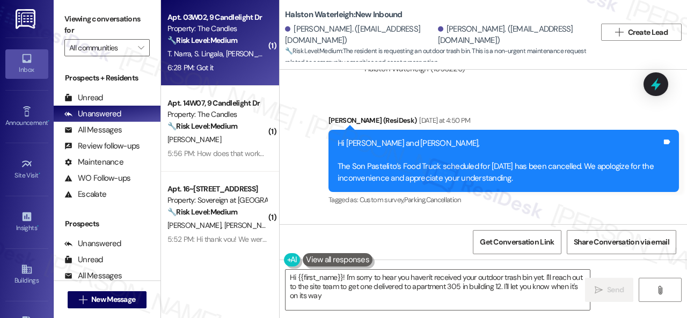
type textarea "Hi {{first_name}}! I'm sorry to hear you haven't received your outdoor trash bi…"
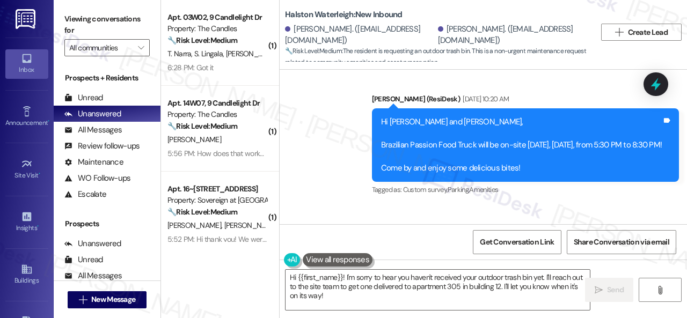
scroll to position [18230, 0]
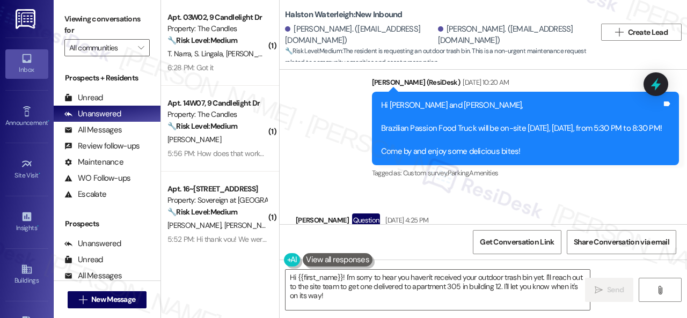
drag, startPoint x: 303, startPoint y: 144, endPoint x: 613, endPoint y: 143, distance: 310.2
click at [613, 231] on div "Good afternoon! Since we moved in, we haven’t received the outdoor trash bin. C…" at bounding box center [469, 268] width 346 height 74
copy div "Since we moved in, we haven’t received the outdoor trash bin. Could you please …"
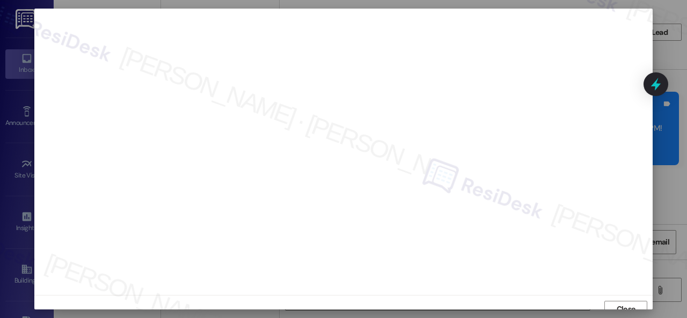
scroll to position [8, 0]
click at [611, 303] on button "Close" at bounding box center [625, 301] width 43 height 17
drag, startPoint x: 618, startPoint y: 298, endPoint x: 615, endPoint y: 293, distance: 5.8
click at [617, 295] on span "Close" at bounding box center [626, 295] width 19 height 11
